Goal: Information Seeking & Learning: Learn about a topic

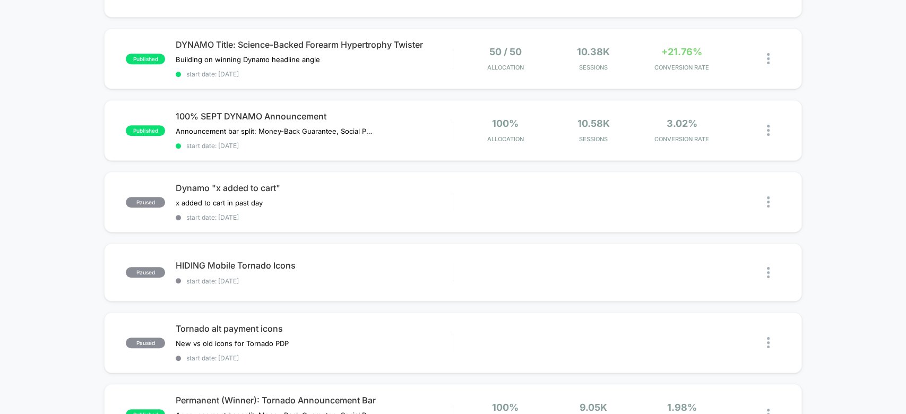
scroll to position [389, 0]
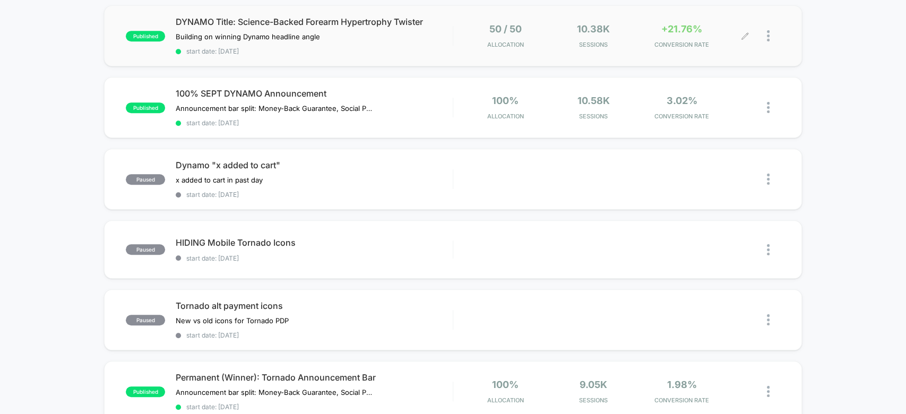
click at [771, 37] on div at bounding box center [773, 35] width 13 height 25
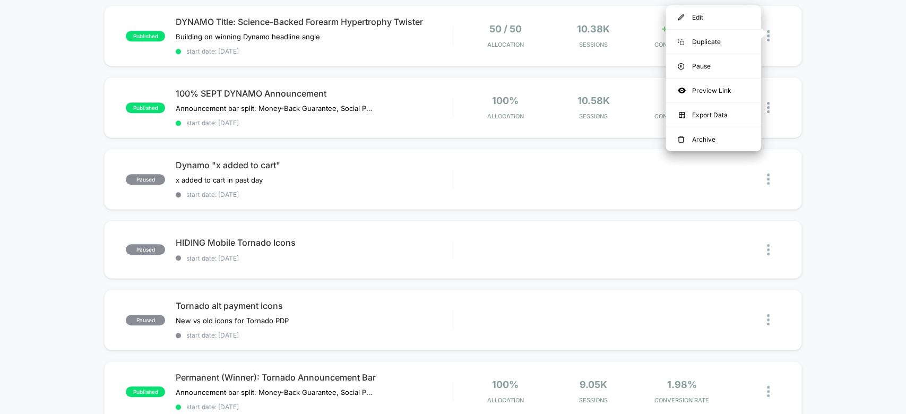
click at [811, 66] on div "published Tornado timer + shipping in one Alternative urgency + shipping PDF be…" at bounding box center [453, 171] width 906 height 889
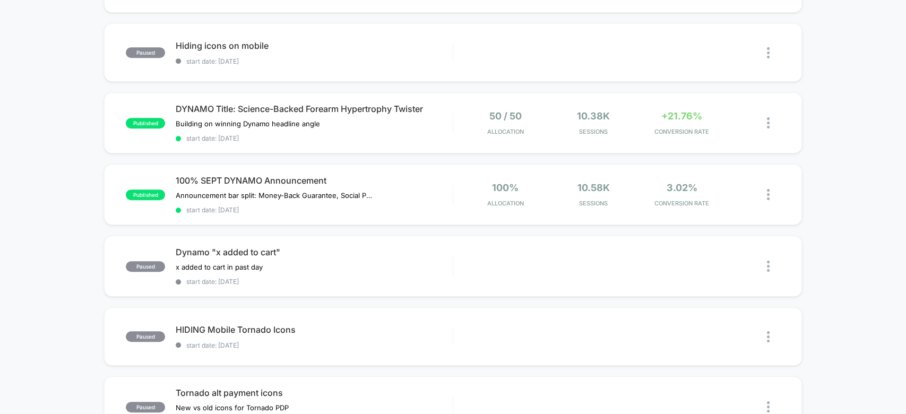
scroll to position [302, 0]
click at [419, 109] on span "DYNAMO Title: Science-Backed Forearm Hypertrophy Twister" at bounding box center [314, 109] width 277 height 11
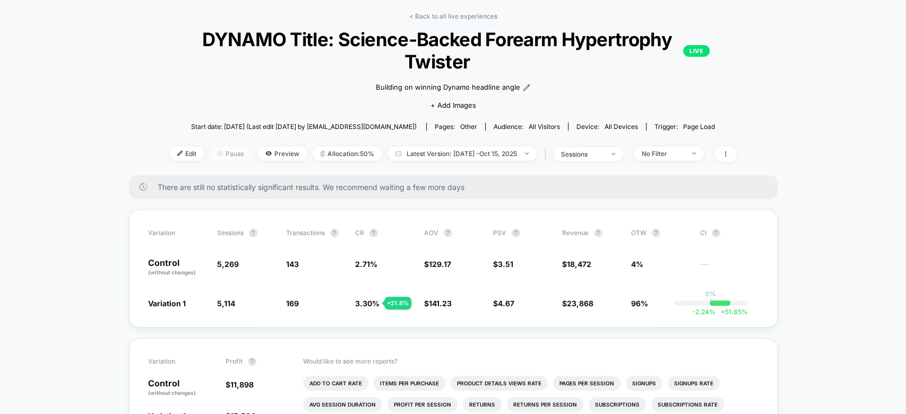
scroll to position [51, 0]
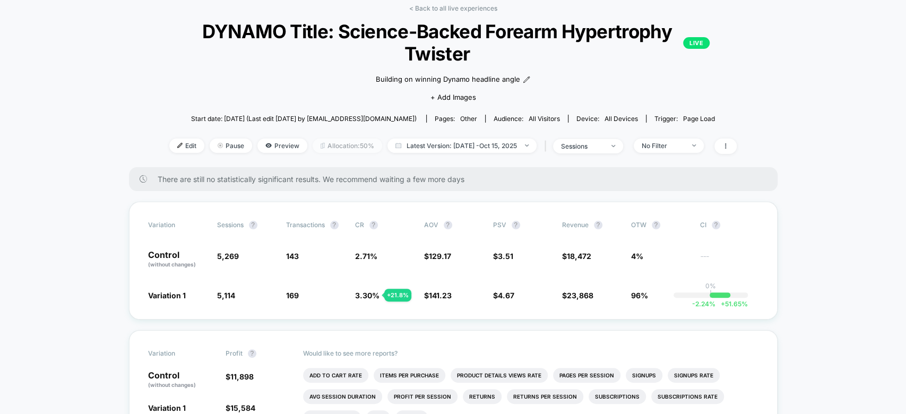
click at [331, 145] on span "Allocation: 50%" at bounding box center [348, 146] width 70 height 14
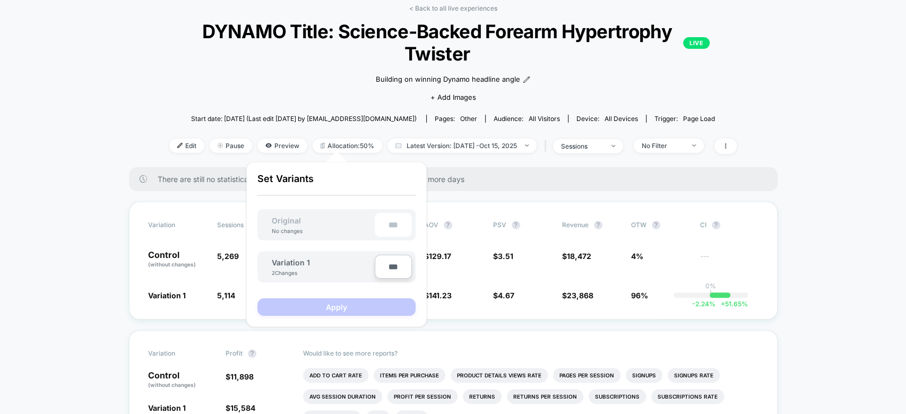
click at [183, 106] on div "< Back to all live experiences DYNAMO Title: Science-Backed Forearm Hypertrophy…" at bounding box center [453, 85] width 571 height 163
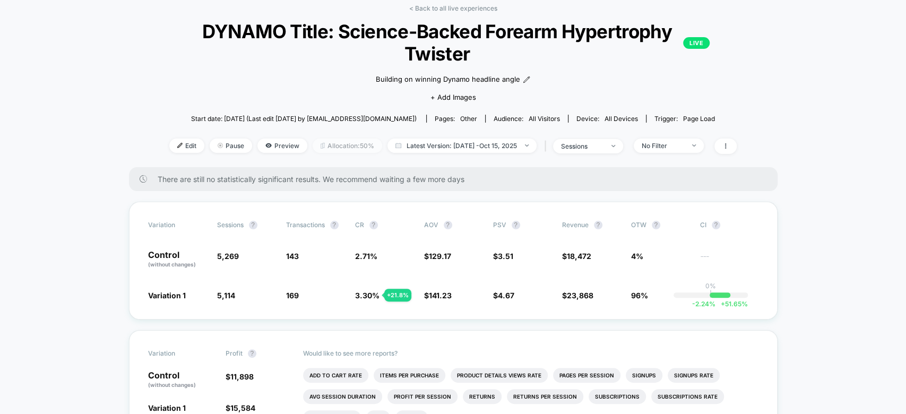
scroll to position [0, 0]
